Goal: Communication & Community: Share content

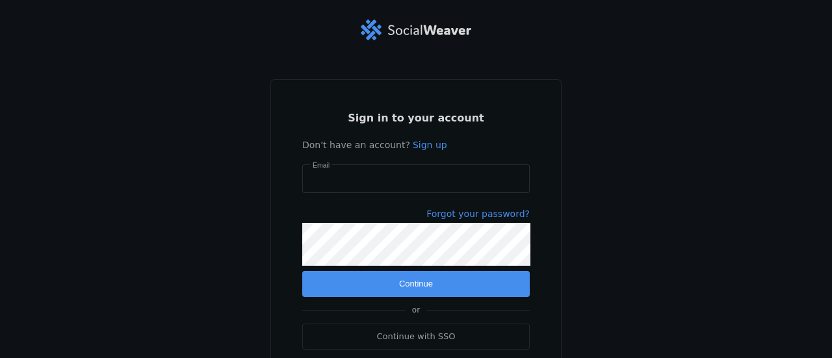
type input "[EMAIL_ADDRESS][DOMAIN_NAME]"
click at [413, 283] on span "Continue" at bounding box center [416, 283] width 34 height 13
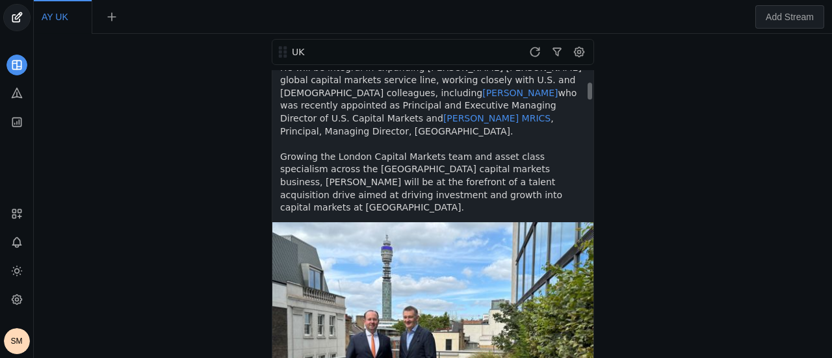
scroll to position [260, 0]
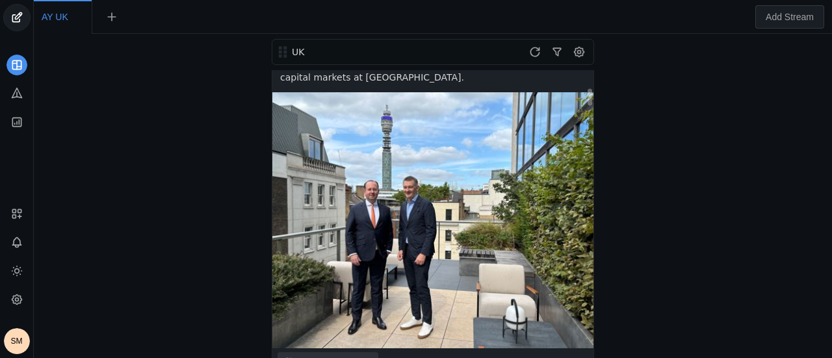
click at [324, 356] on div "Send to Employees" at bounding box center [335, 362] width 73 height 13
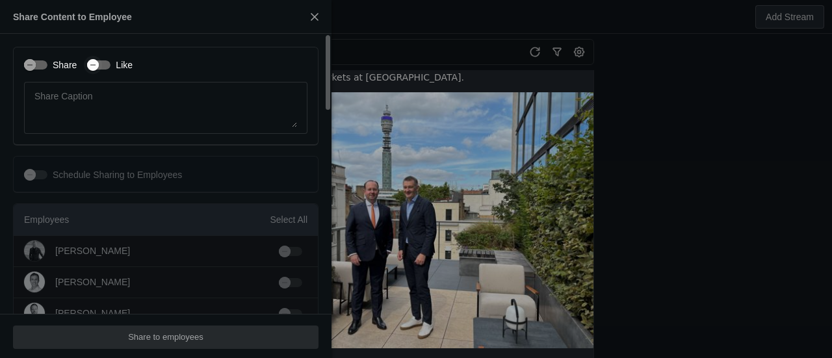
click at [103, 69] on div "button" at bounding box center [98, 64] width 23 height 9
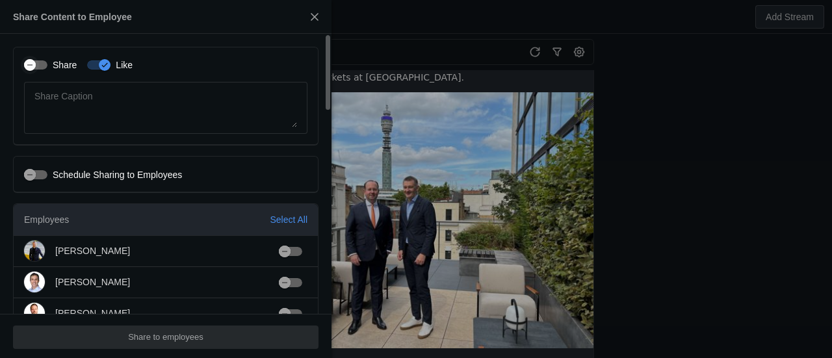
click at [41, 64] on div "button" at bounding box center [35, 64] width 23 height 9
click at [292, 220] on div "Select All" at bounding box center [289, 219] width 38 height 13
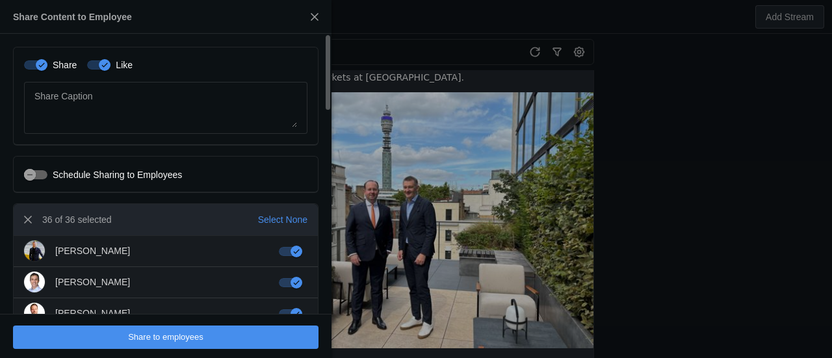
click at [277, 340] on span "undefined" at bounding box center [165, 336] width 305 height 23
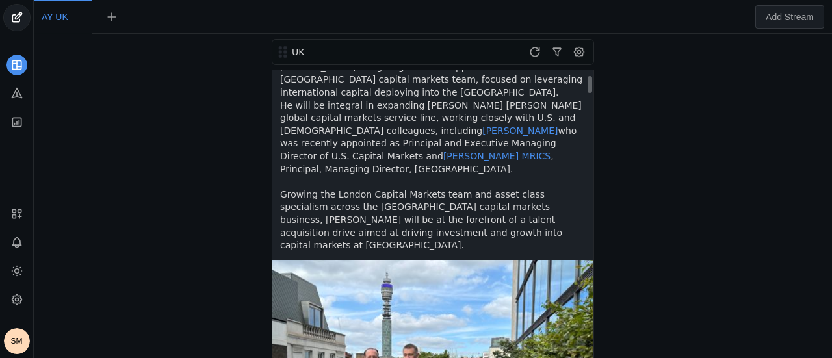
scroll to position [0, 0]
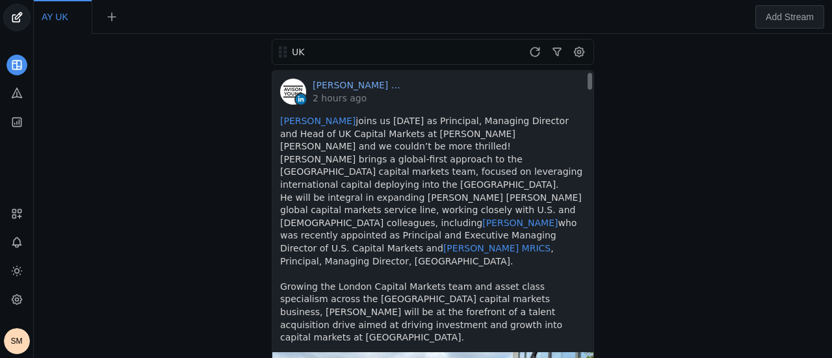
click at [363, 85] on link "[PERSON_NAME] [PERSON_NAME] │[GEOGRAPHIC_DATA]" at bounding box center [357, 85] width 91 height 13
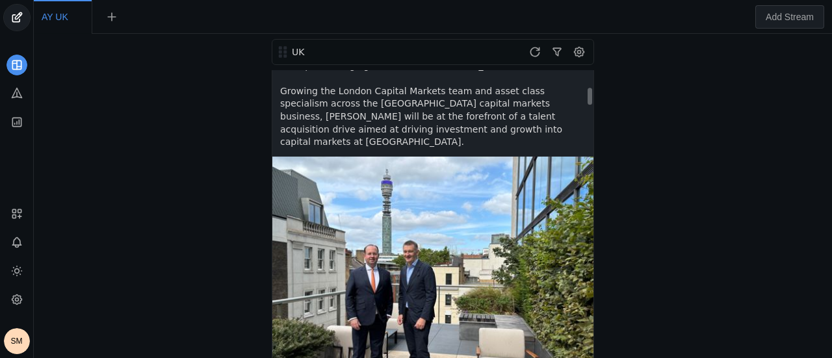
scroll to position [260, 0]
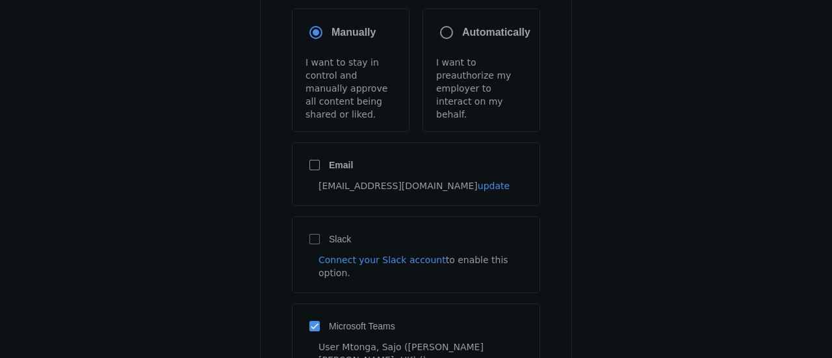
scroll to position [195, 0]
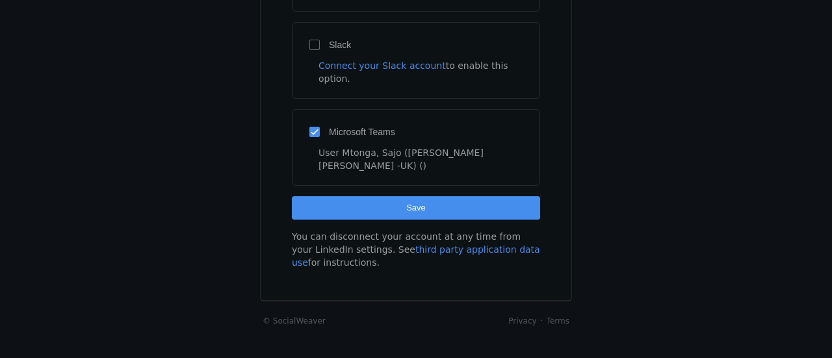
click at [429, 196] on span "submit" at bounding box center [416, 207] width 248 height 23
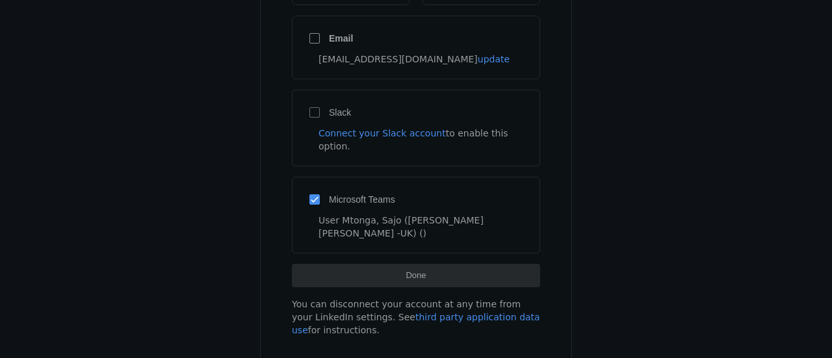
scroll to position [0, 0]
